Goal: Information Seeking & Learning: Find specific fact

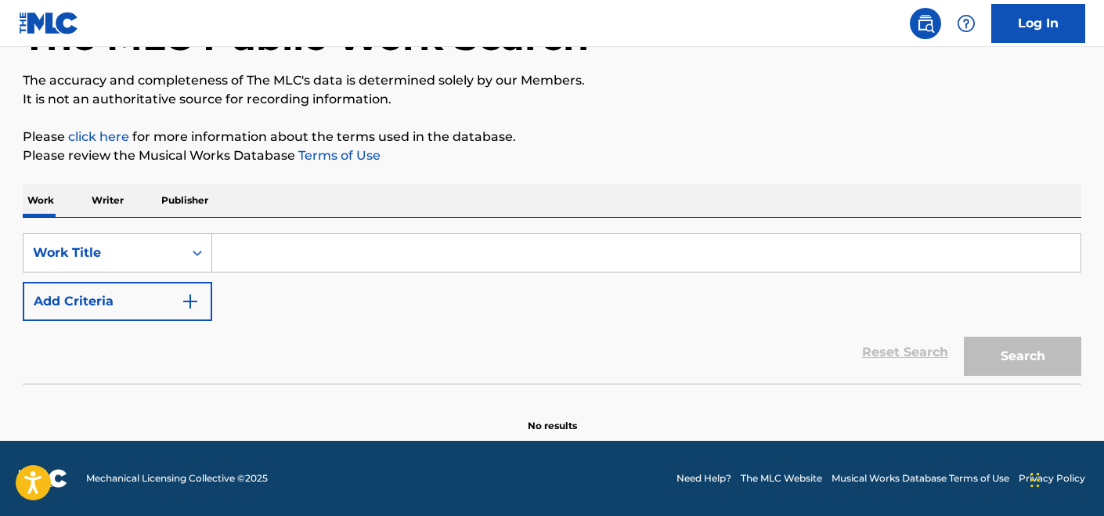
click at [331, 240] on input "Search Form" at bounding box center [646, 253] width 869 height 38
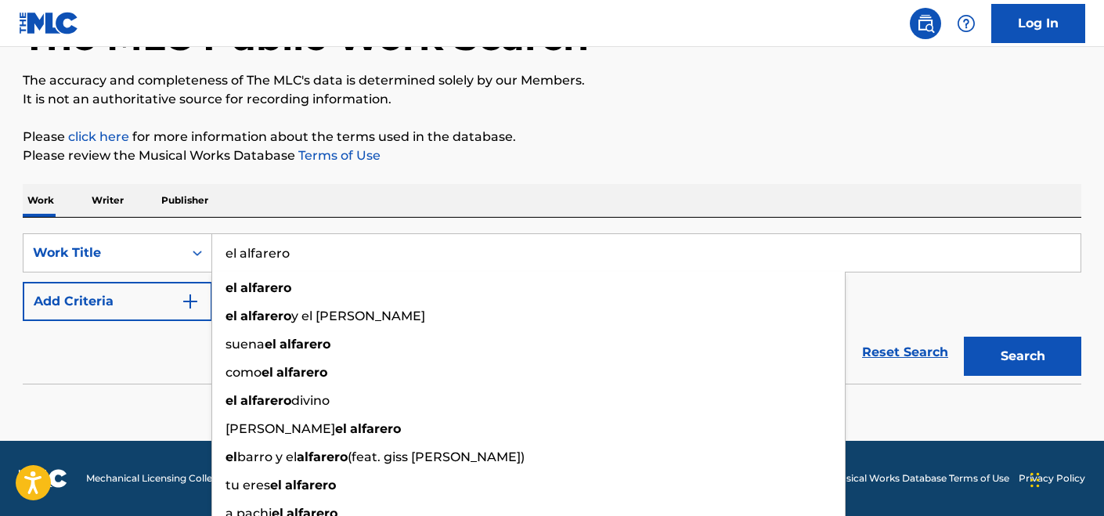
type input "el alfarero"
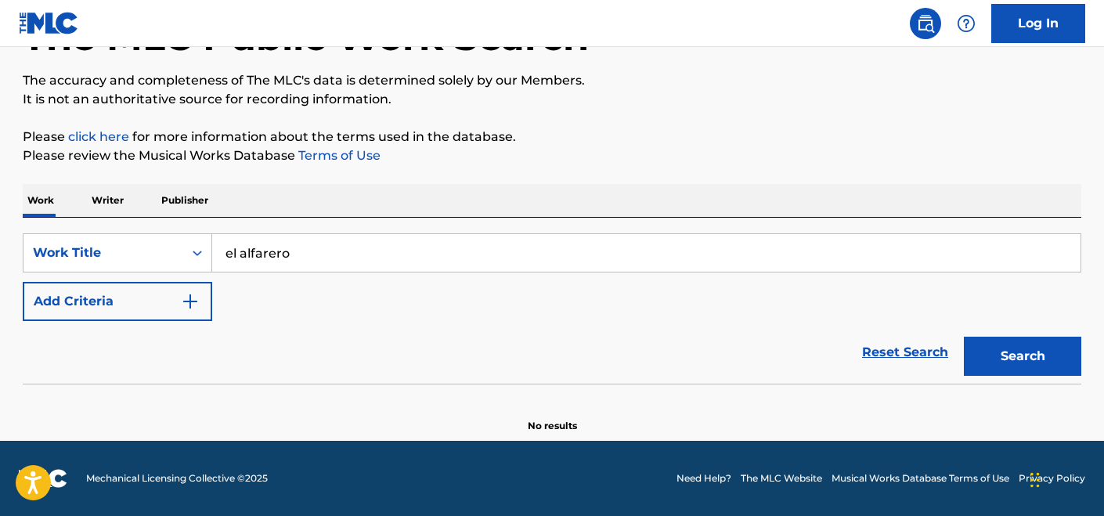
click at [526, 169] on div "The MLC Public Work Search The accuracy and completeness of The MLC's data is d…" at bounding box center [552, 202] width 1097 height 462
click at [182, 305] on img "Search Form" at bounding box center [190, 301] width 19 height 19
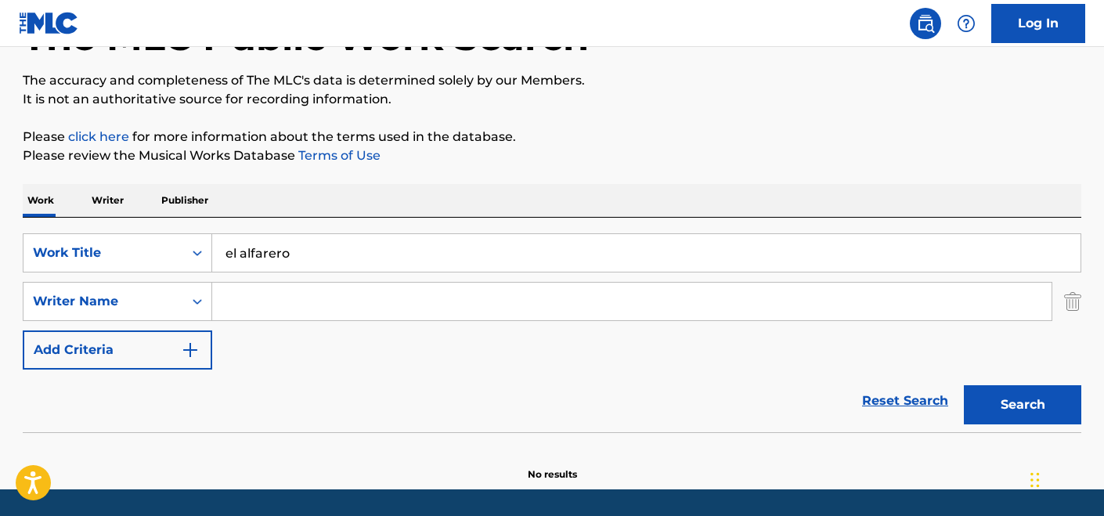
click at [345, 327] on div "SearchWithCriteria91ba3eed-c195-4ce3-878c-f7e0a2ae8898 Work Title el alfarero S…" at bounding box center [552, 301] width 1059 height 136
click at [319, 303] on input "Search Form" at bounding box center [632, 302] width 840 height 38
paste input "[PERSON_NAME]"
click at [964, 385] on button "Search" at bounding box center [1022, 404] width 117 height 39
click at [275, 305] on input "[PERSON_NAME]" at bounding box center [632, 302] width 840 height 38
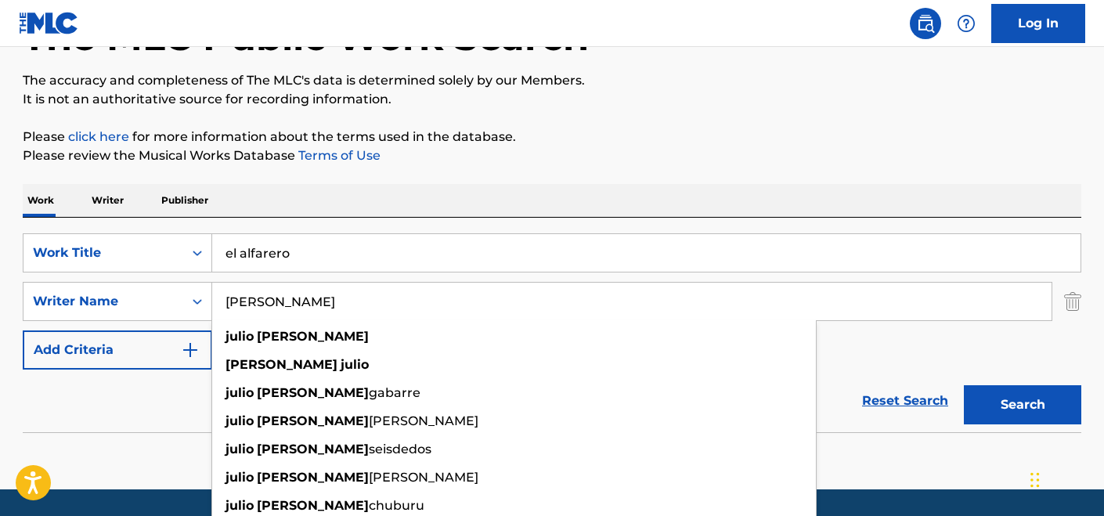
type input "[PERSON_NAME]"
click at [964, 385] on button "Search" at bounding box center [1022, 404] width 117 height 39
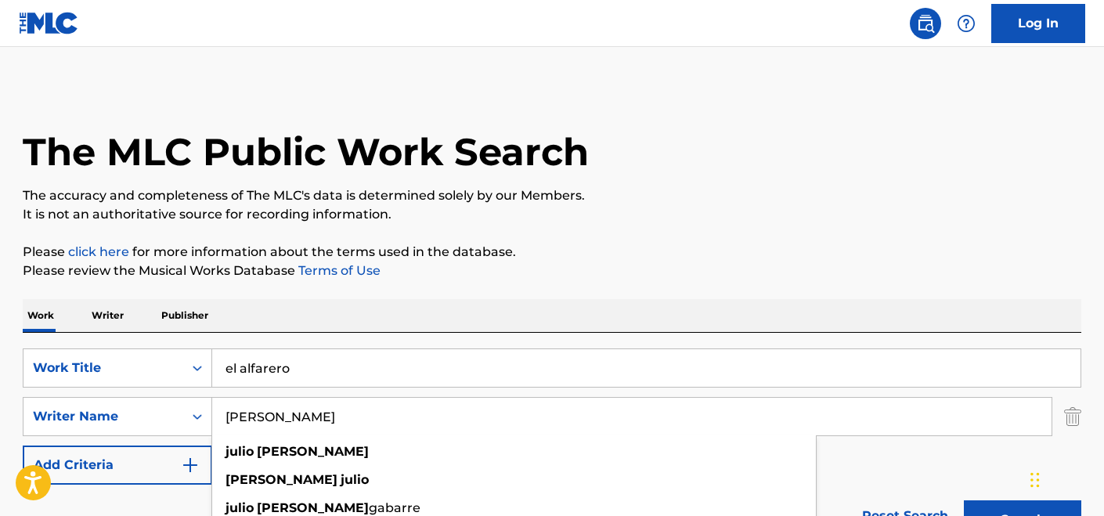
click at [433, 369] on input "el alfarero" at bounding box center [646, 368] width 869 height 38
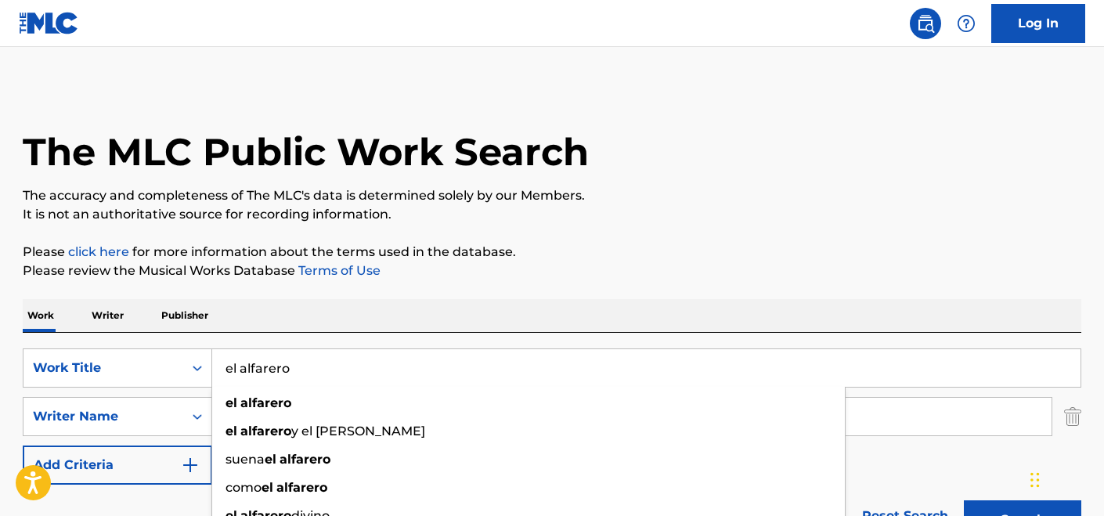
click at [433, 369] on input "el alfarero" at bounding box center [646, 368] width 869 height 38
